Goal: Find specific page/section: Find specific page/section

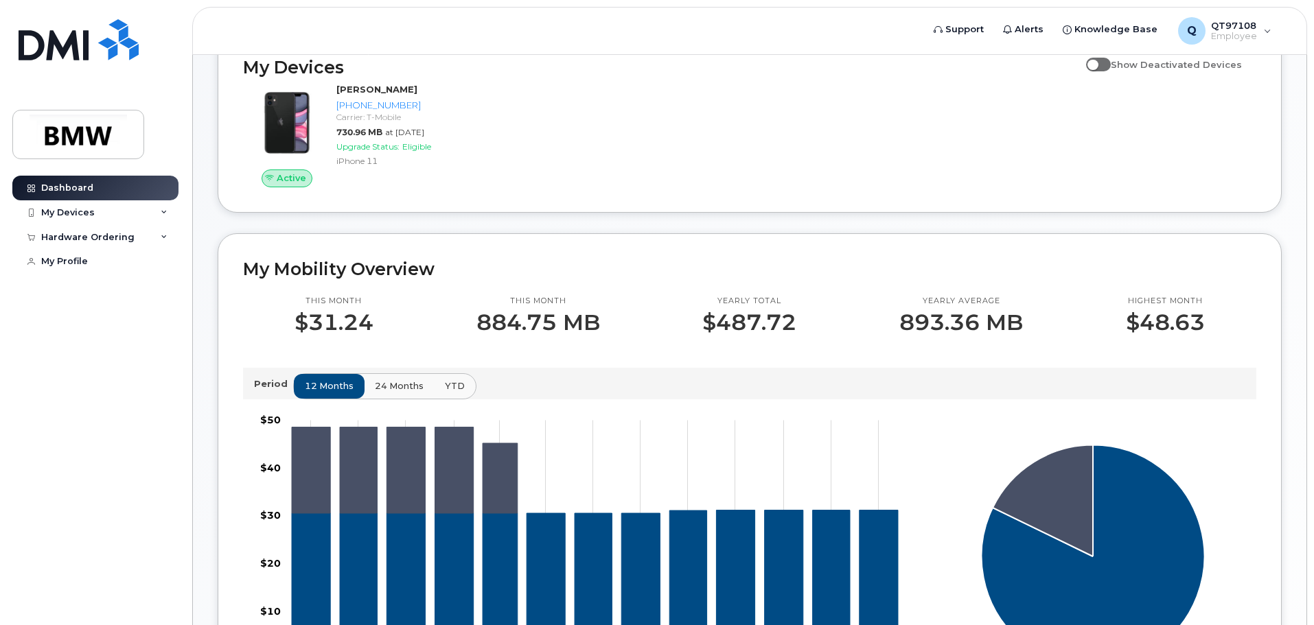
scroll to position [206, 0]
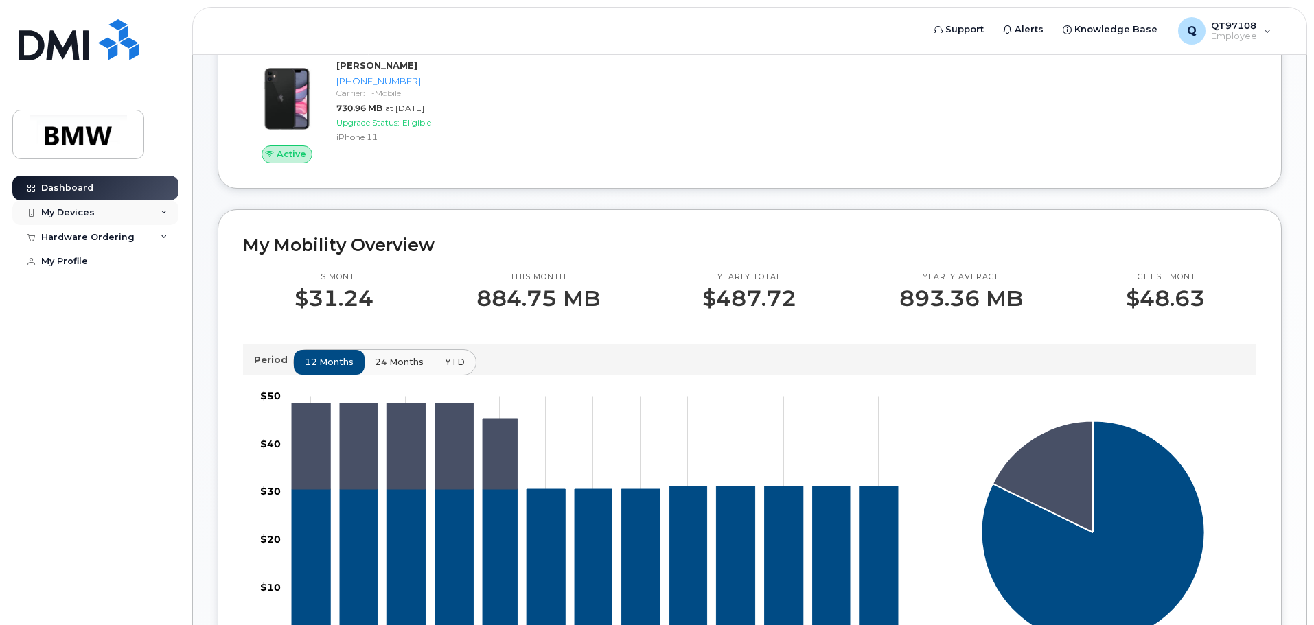
click at [162, 211] on icon at bounding box center [164, 212] width 7 height 7
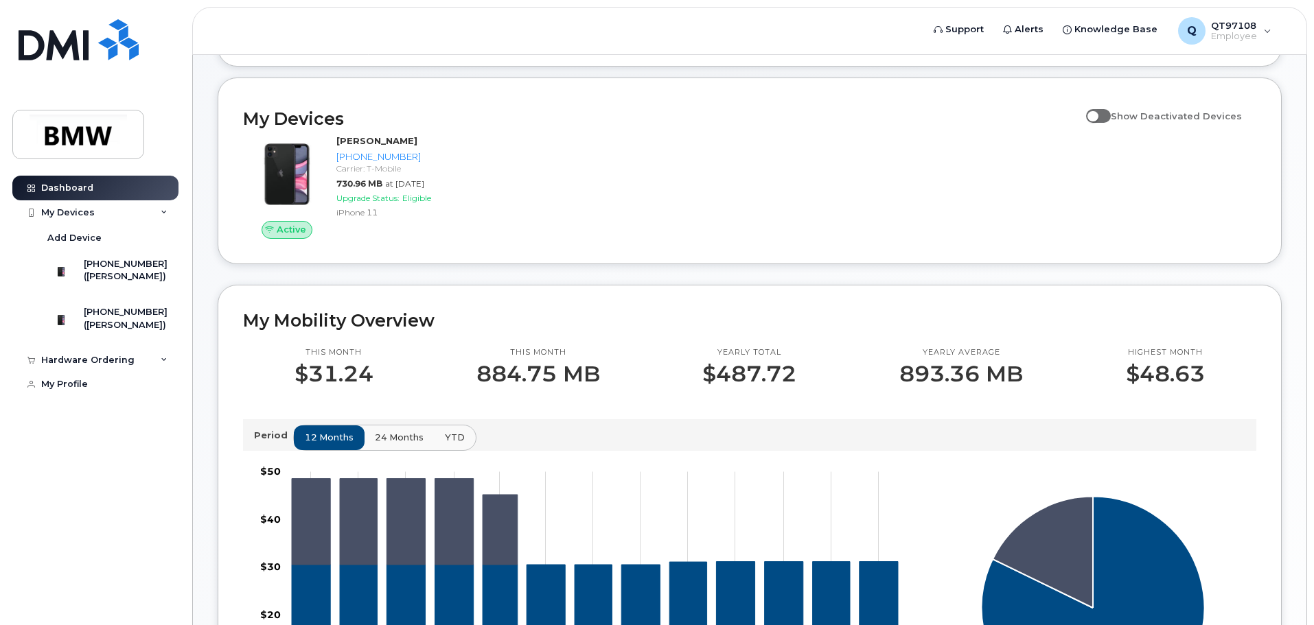
scroll to position [0, 0]
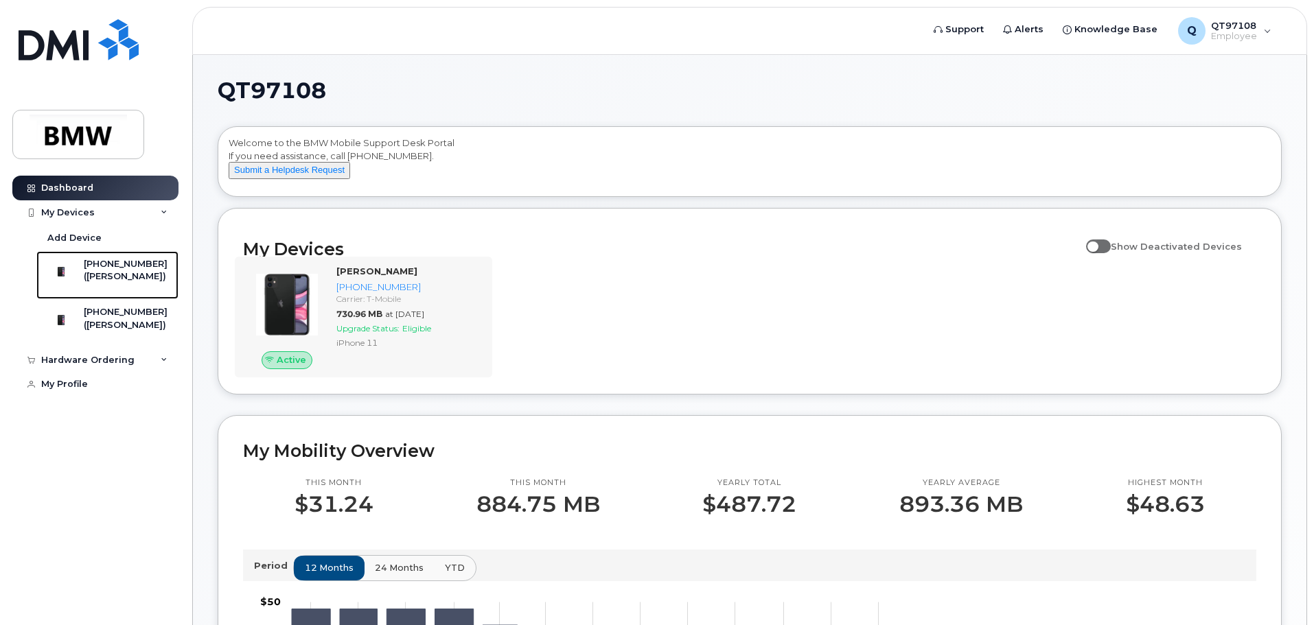
drag, startPoint x: 122, startPoint y: 267, endPoint x: 380, endPoint y: 274, distance: 257.5
click at [122, 267] on div "[PHONE_NUMBER]" at bounding box center [126, 264] width 84 height 12
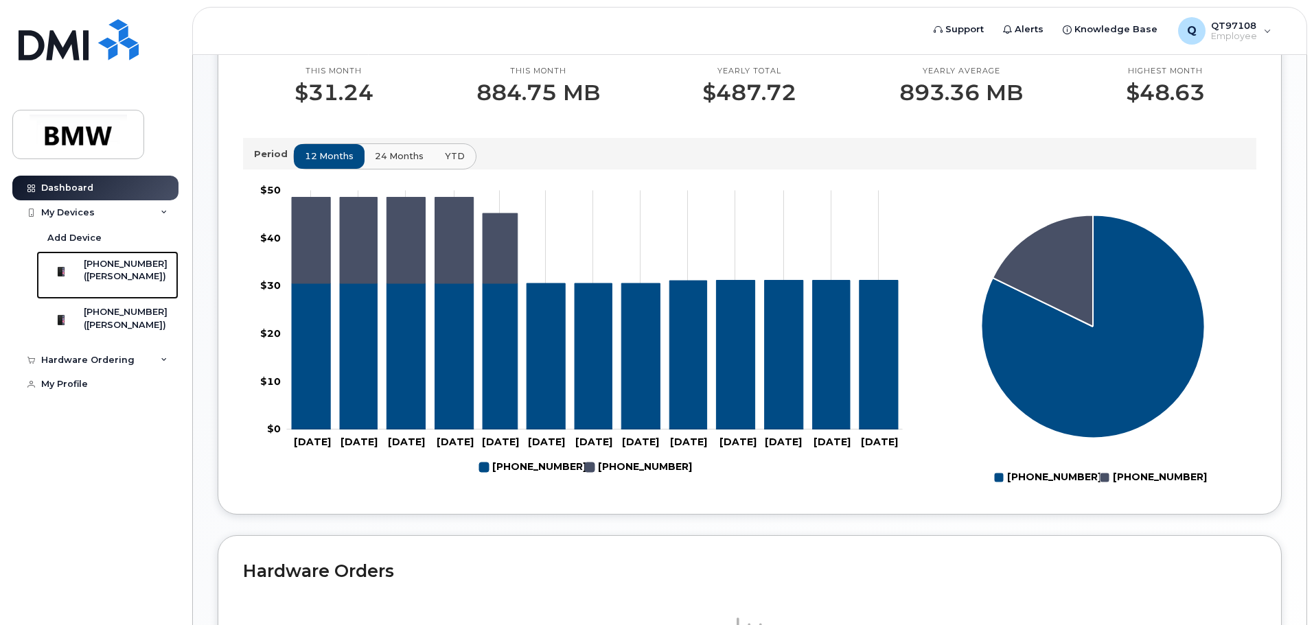
scroll to position [616, 0]
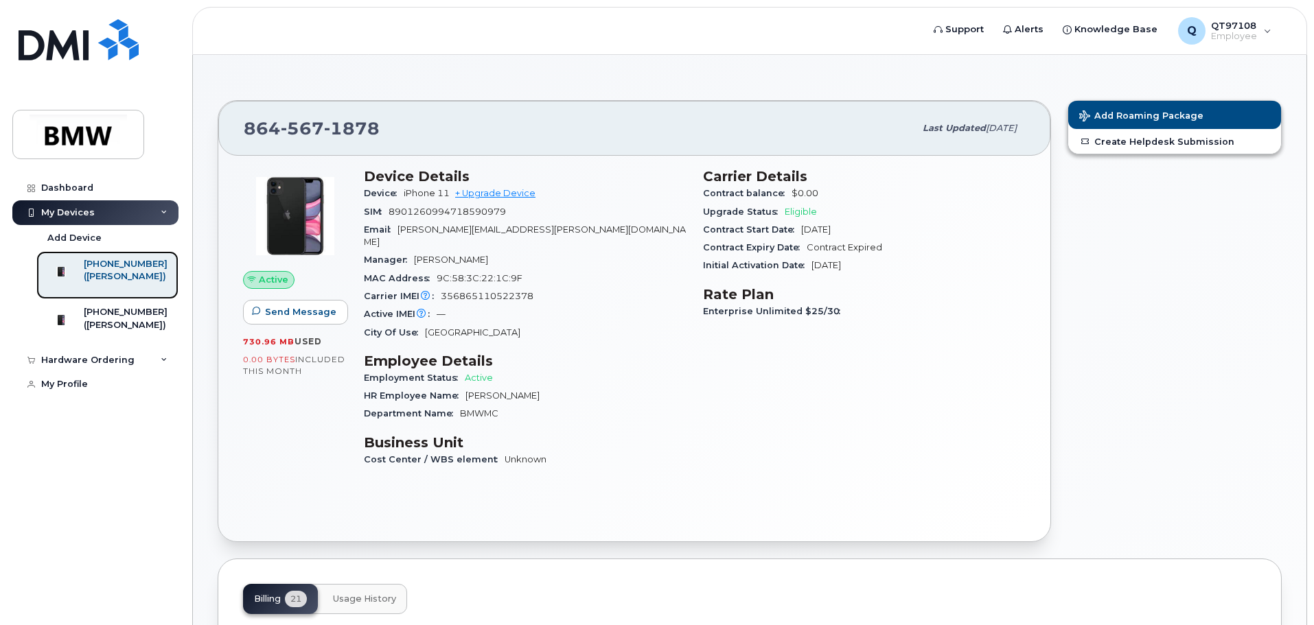
click at [143, 270] on div "[PHONE_NUMBER]" at bounding box center [126, 264] width 84 height 12
